Goal: Information Seeking & Learning: Learn about a topic

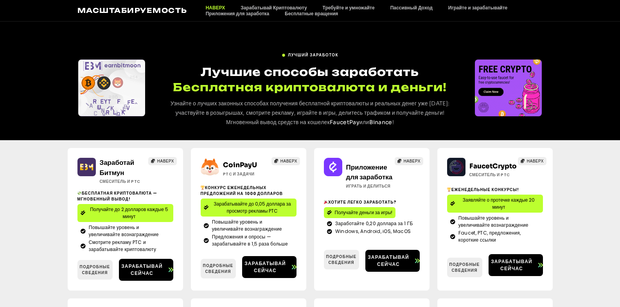
click at [380, 45] on div "ЛУЧШИЙ ЗАРАБОТОК Лучшие способы заработать Бесплатная криптовалюта и деньги! Уз…" at bounding box center [310, 81] width 620 height 119
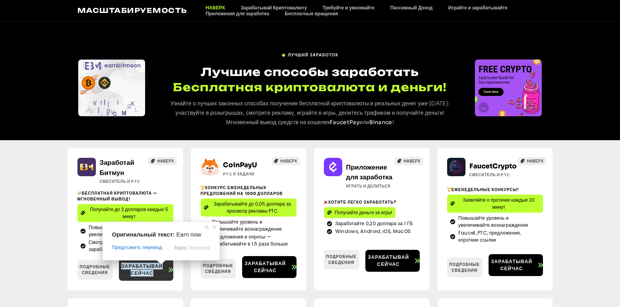
click at [140, 270] on ya-tr-span "Зарабатывай сейчас" at bounding box center [141, 270] width 41 height 14
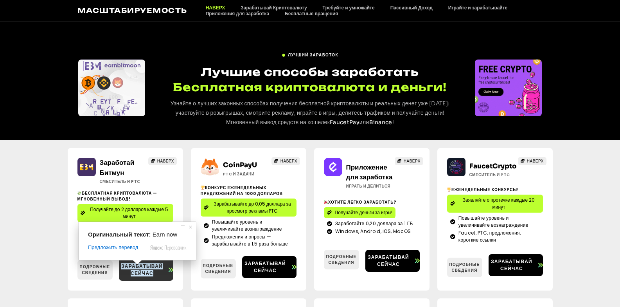
click at [139, 270] on ya-tr-span "Зарабатывай сейчас" at bounding box center [141, 270] width 41 height 14
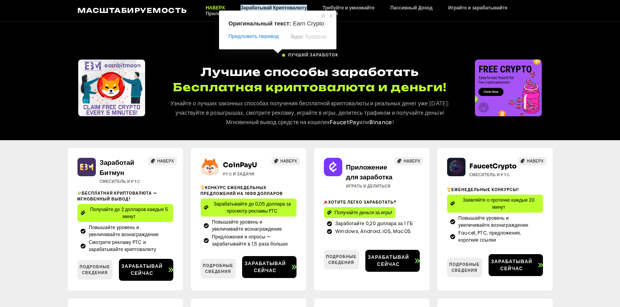
click at [274, 8] on ya-tr-span "Зарабатывай Криптовалюту" at bounding box center [274, 8] width 66 height 6
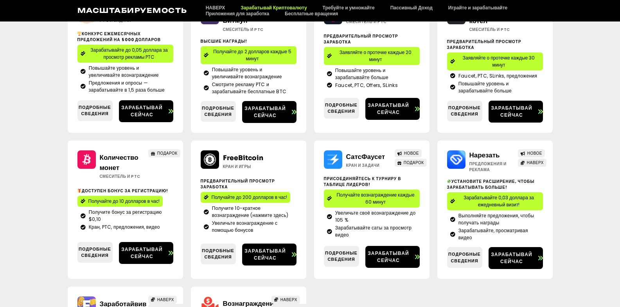
scroll to position [157, 0]
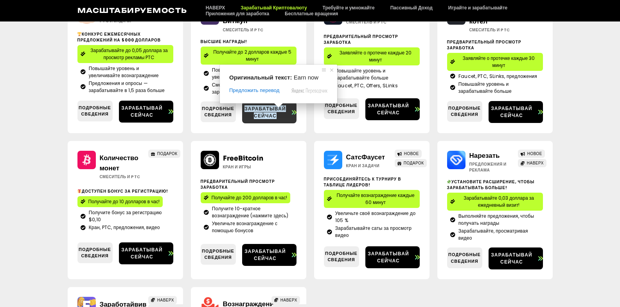
click at [265, 114] on ya-tr-span "Зарабатывай сейчас" at bounding box center [265, 112] width 41 height 14
